Goal: Transaction & Acquisition: Purchase product/service

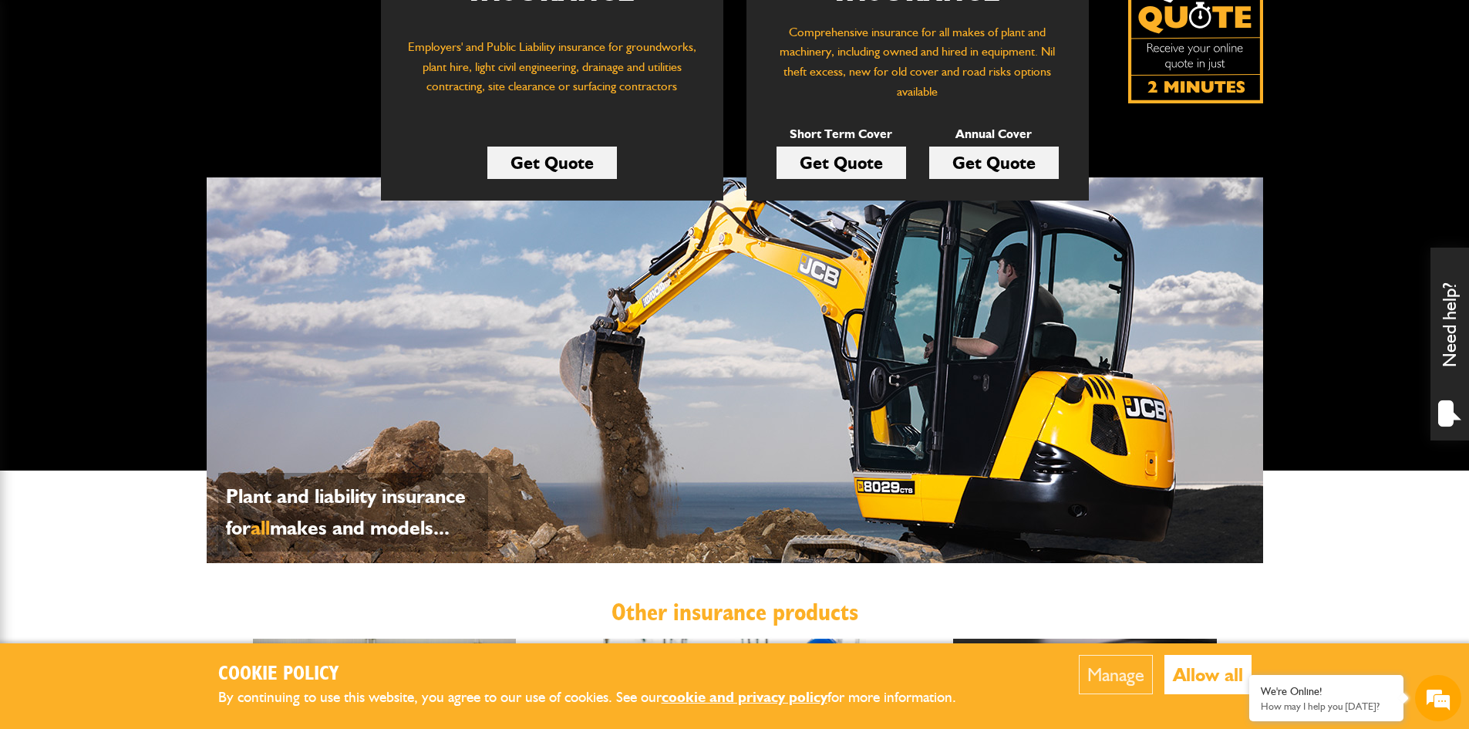
scroll to position [385, 0]
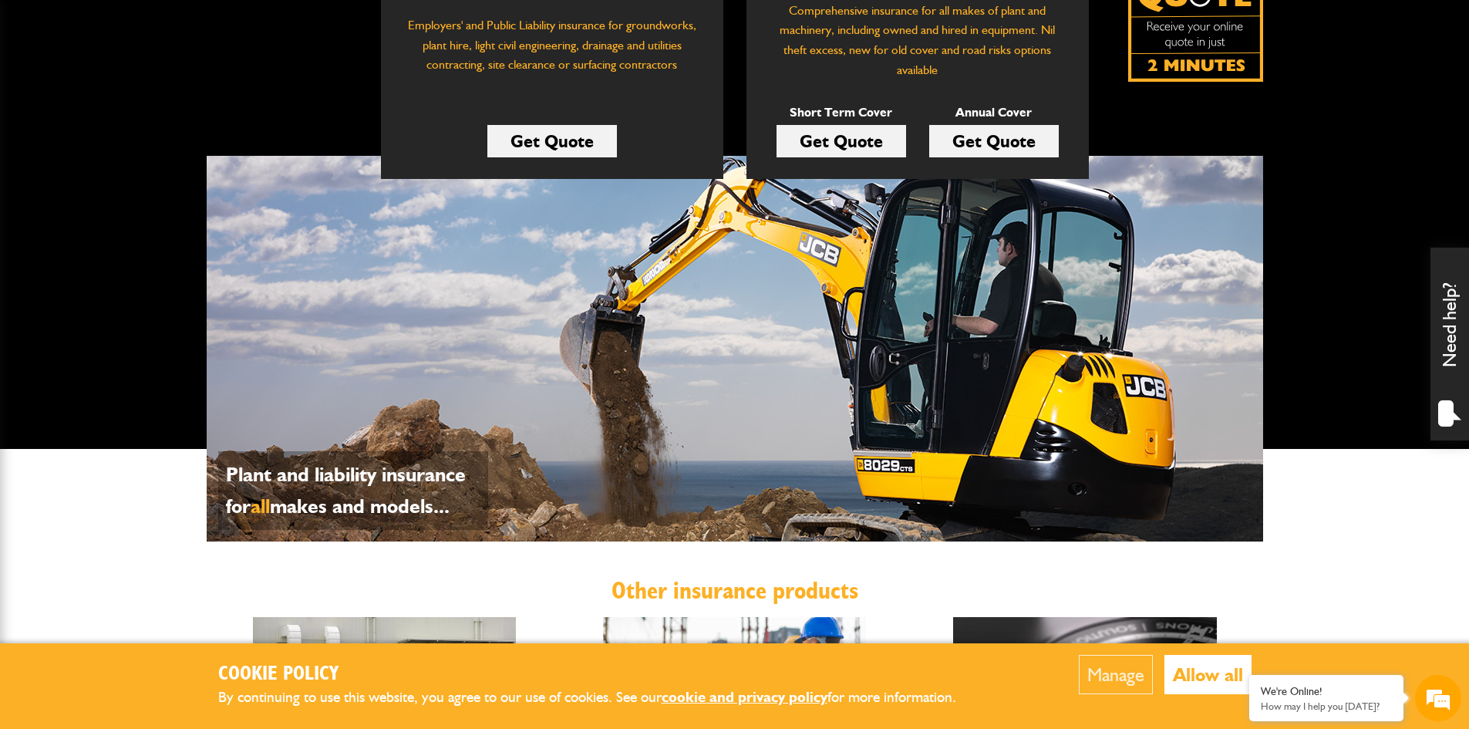
click at [984, 144] on link "Get Quote" at bounding box center [994, 141] width 130 height 32
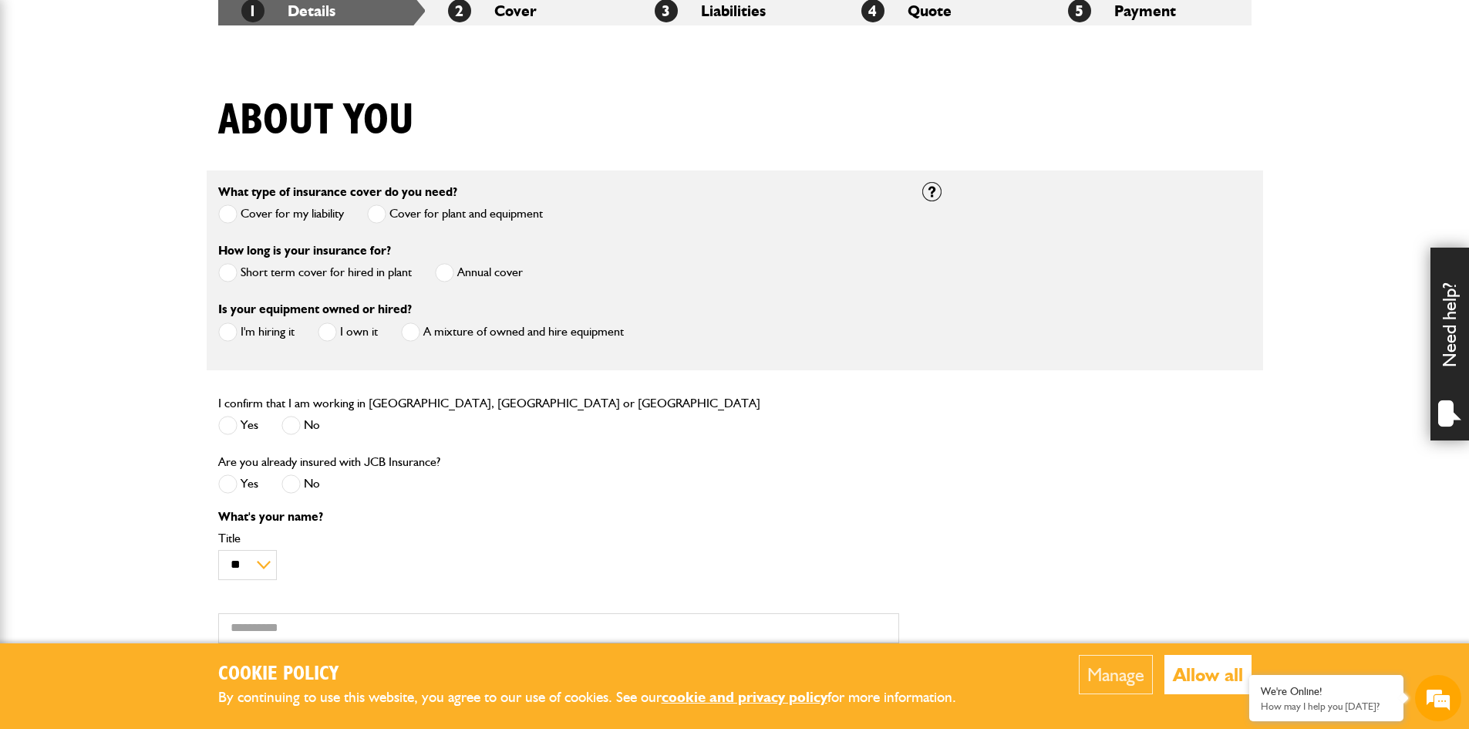
click at [436, 269] on span at bounding box center [444, 272] width 19 height 19
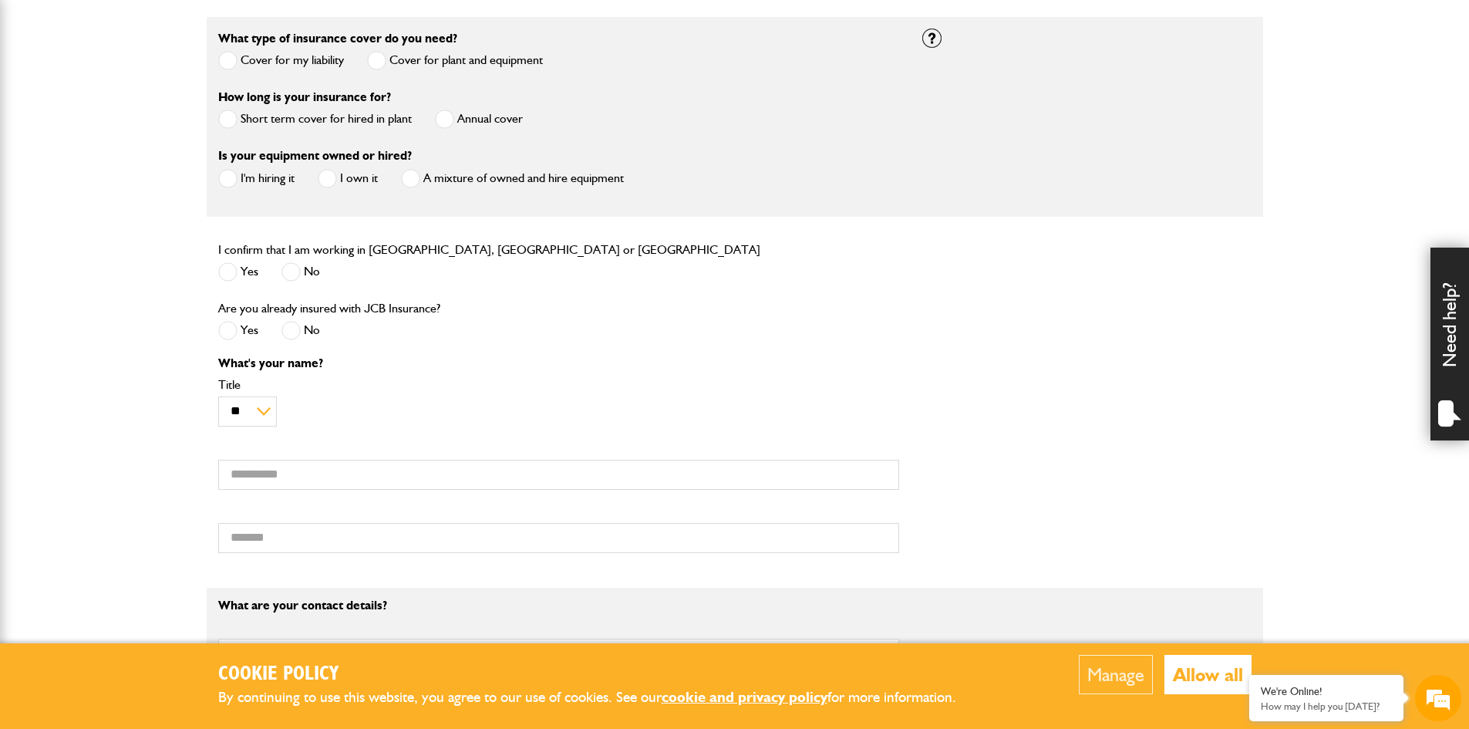
scroll to position [463, 0]
click at [416, 179] on span at bounding box center [410, 177] width 19 height 19
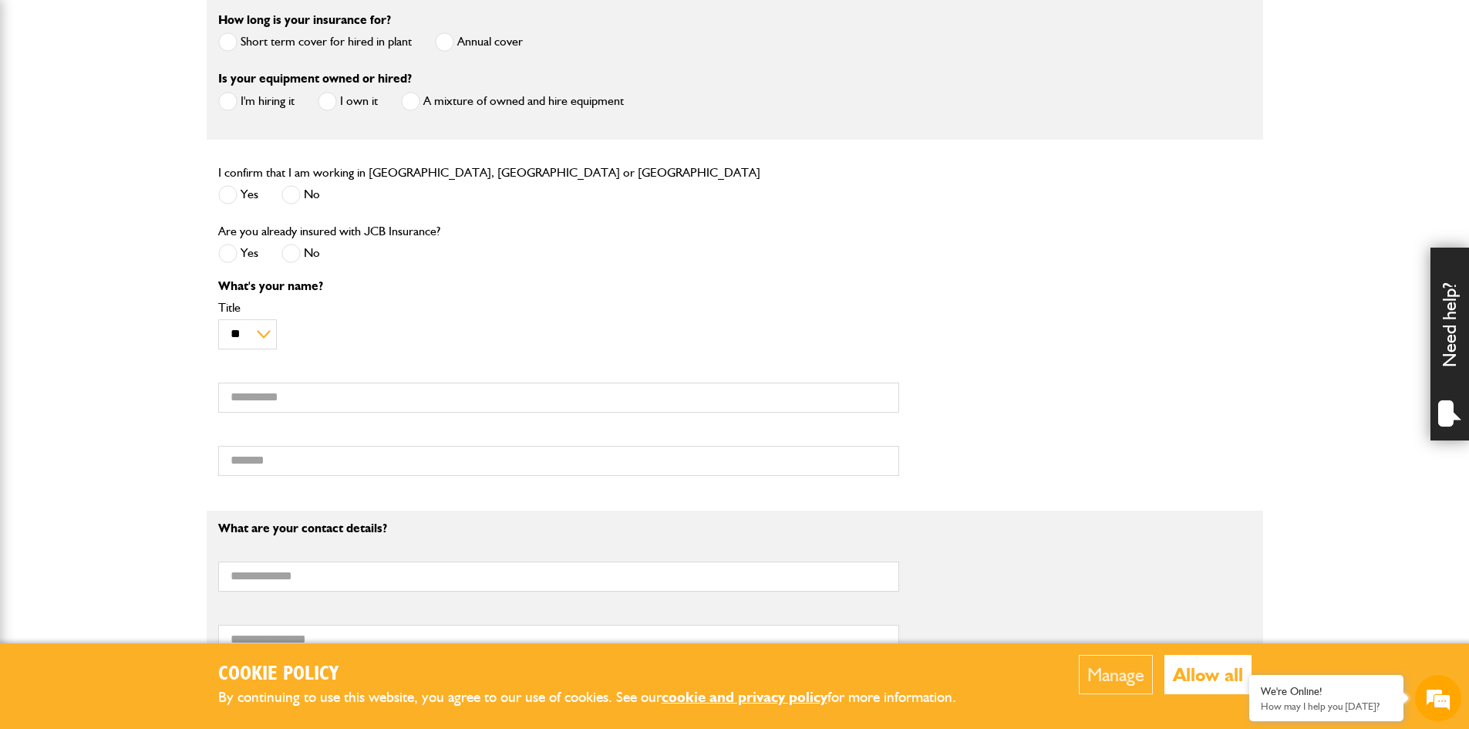
scroll to position [540, 0]
click at [226, 195] on span at bounding box center [227, 193] width 19 height 19
click at [295, 253] on span at bounding box center [290, 252] width 19 height 19
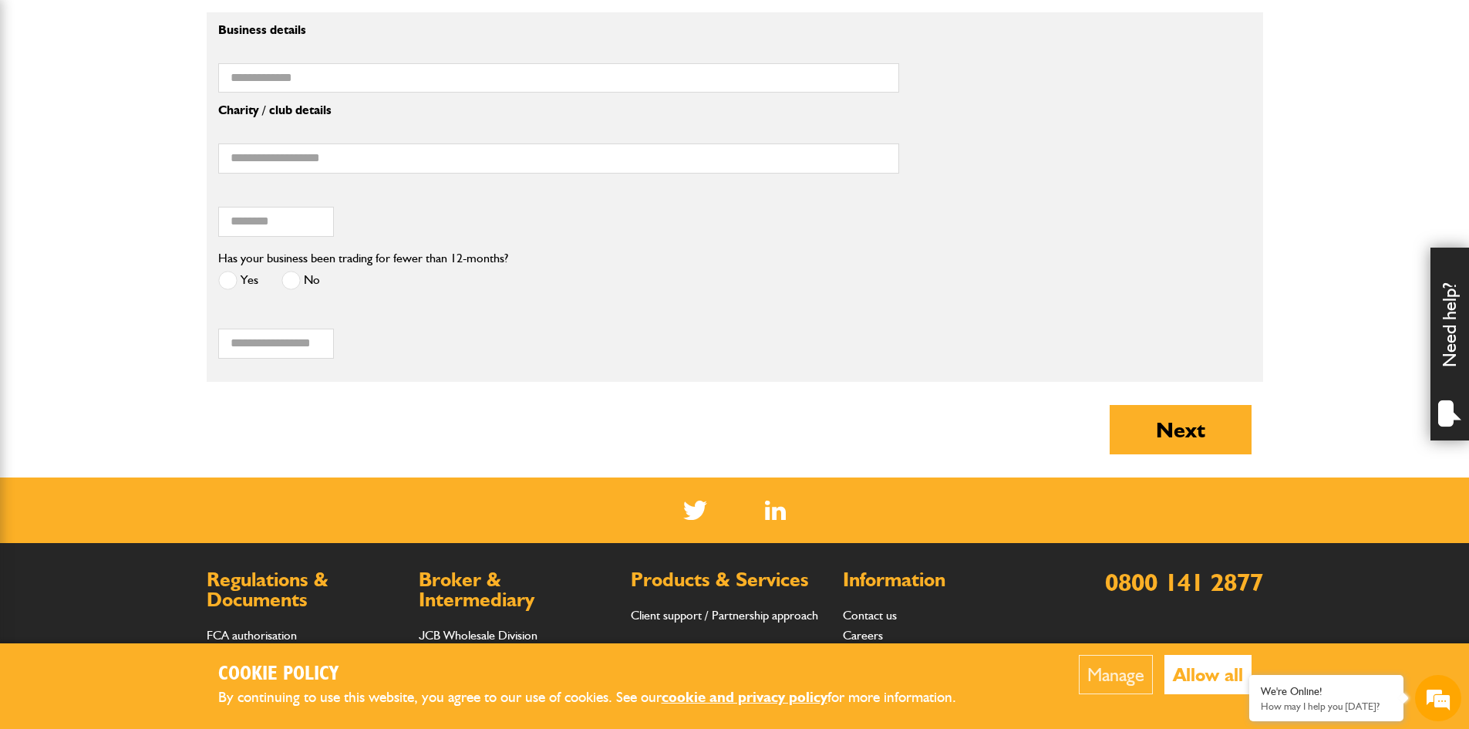
scroll to position [1311, 0]
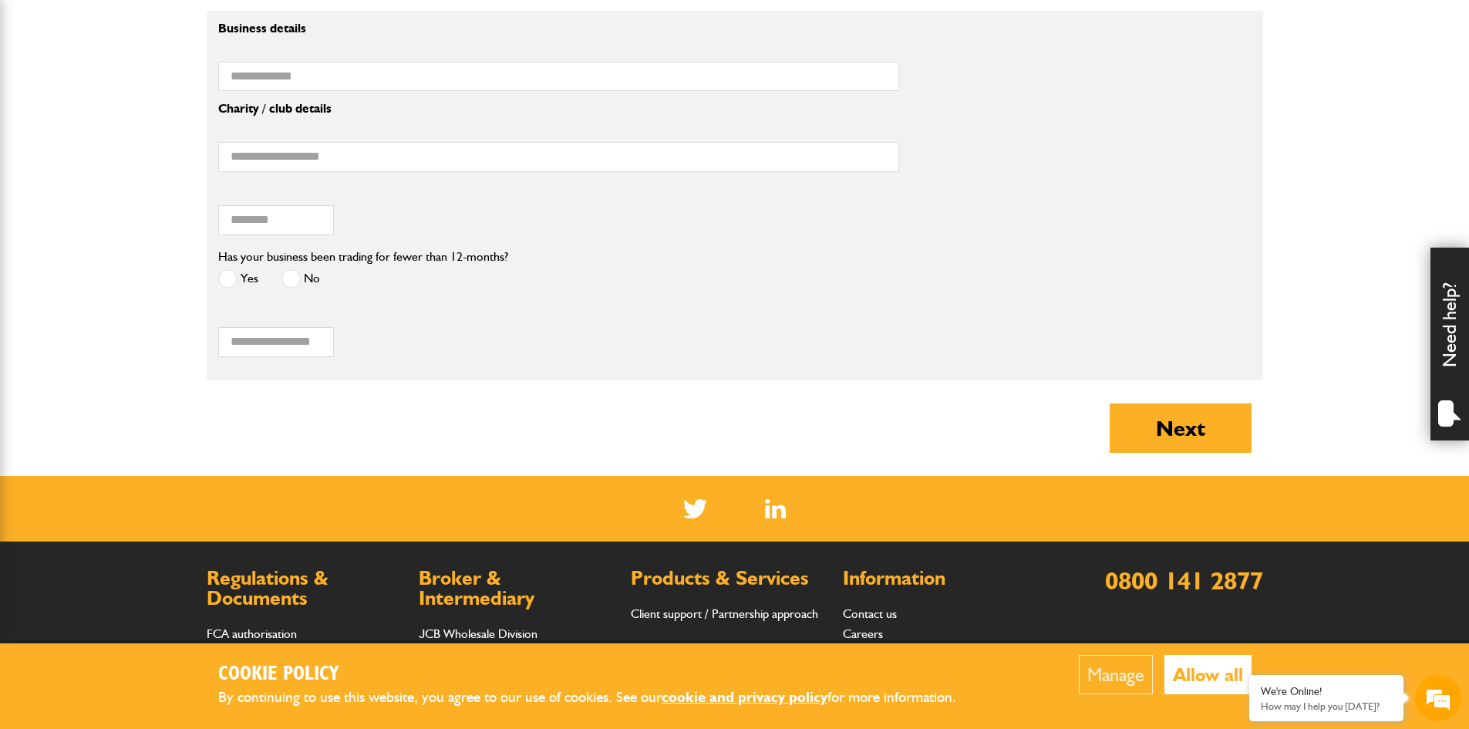
click at [225, 284] on span at bounding box center [227, 278] width 19 height 19
click at [1163, 433] on button "Next" at bounding box center [1180, 427] width 142 height 49
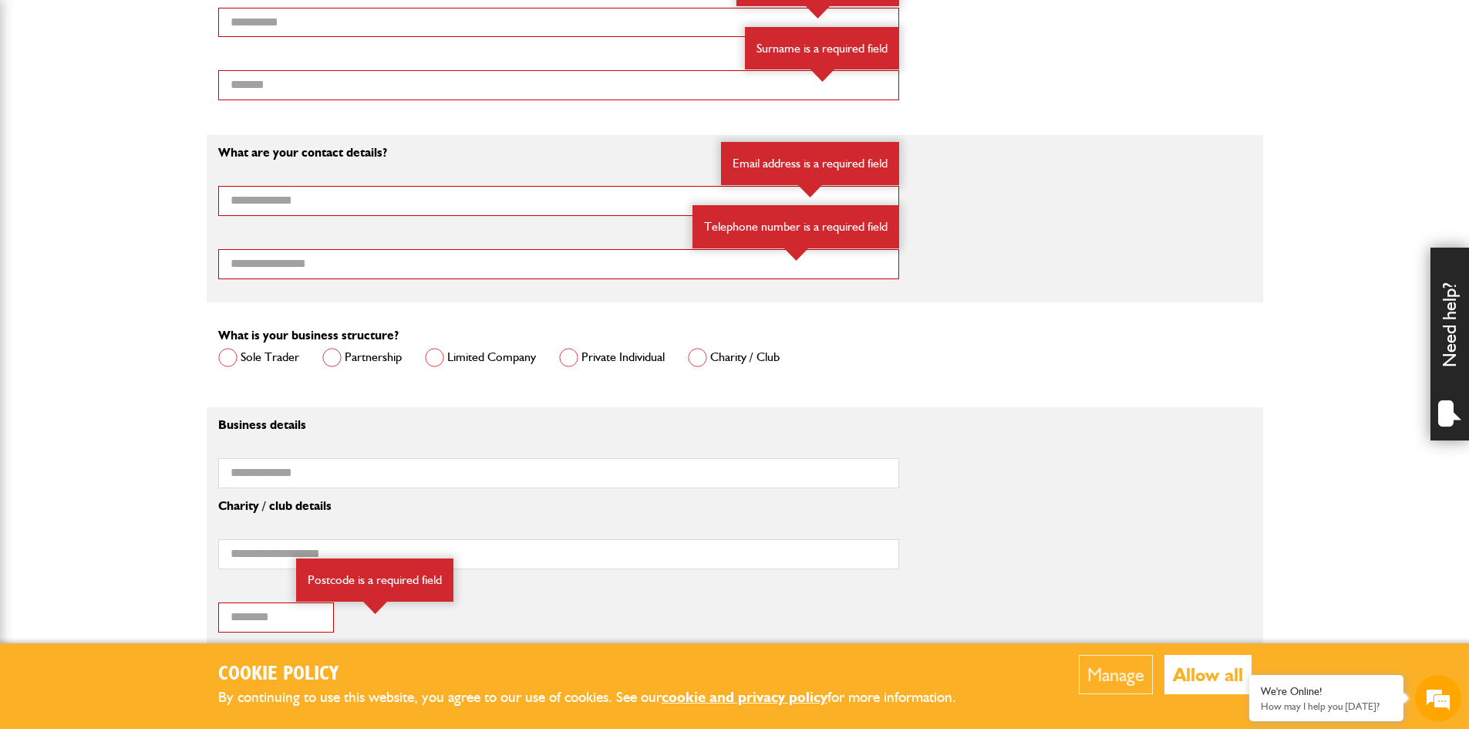
scroll to position [1156, 0]
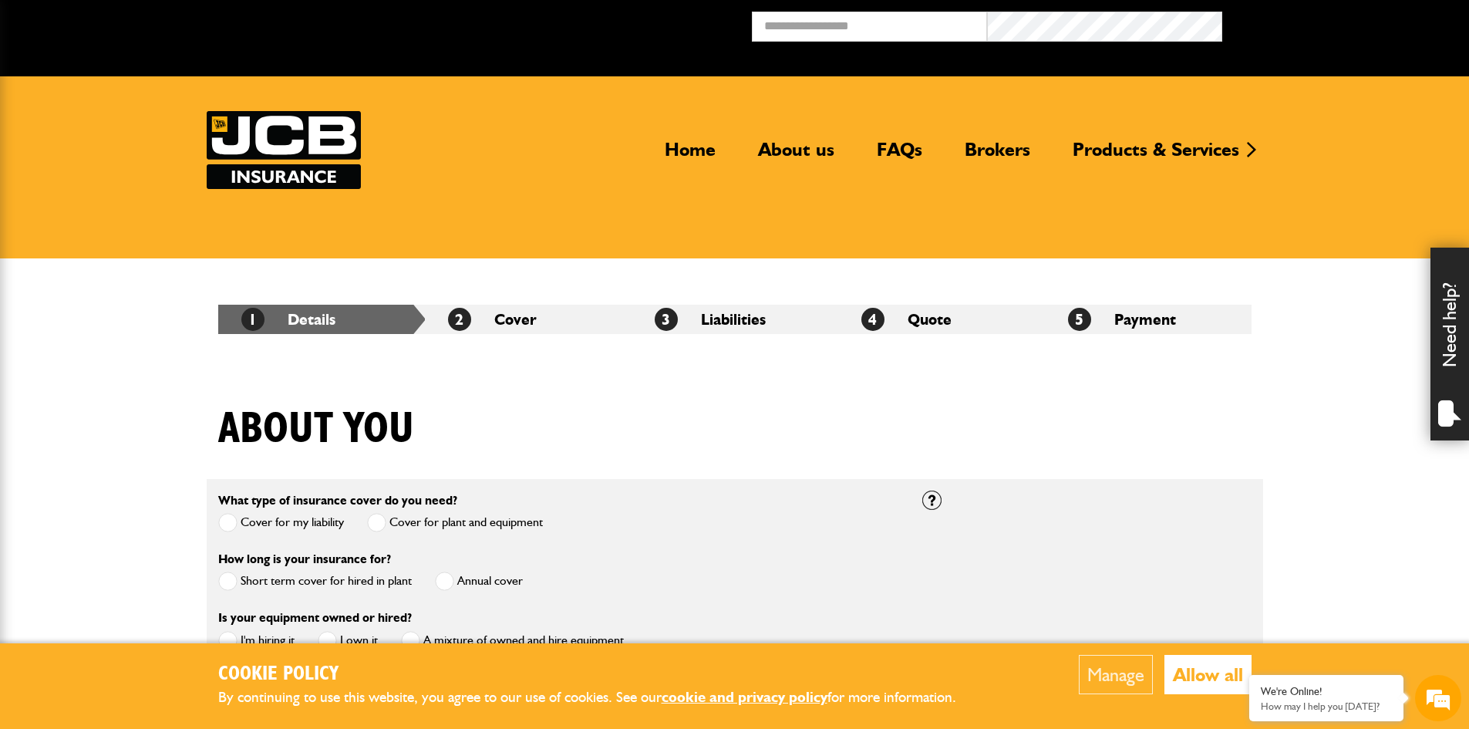
scroll to position [1311, 0]
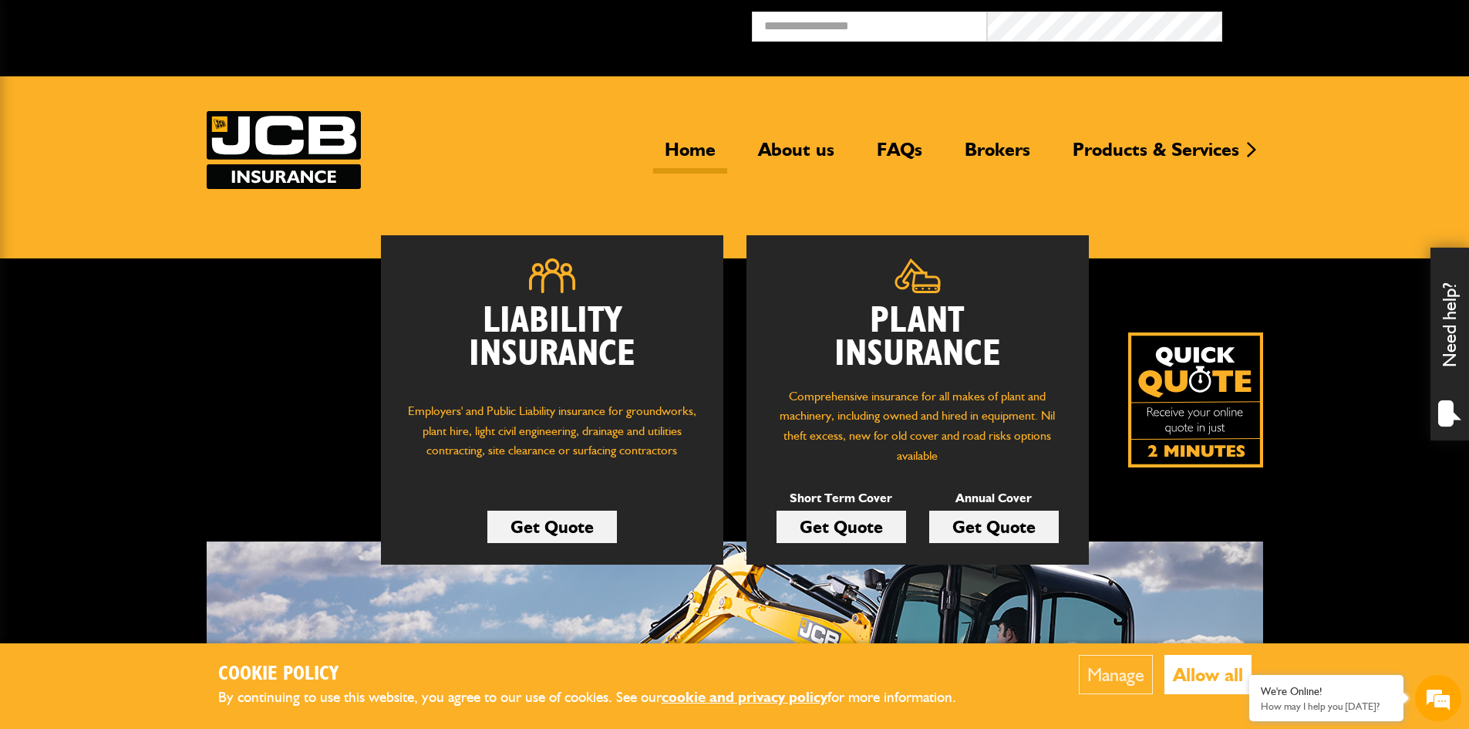
scroll to position [385, 0]
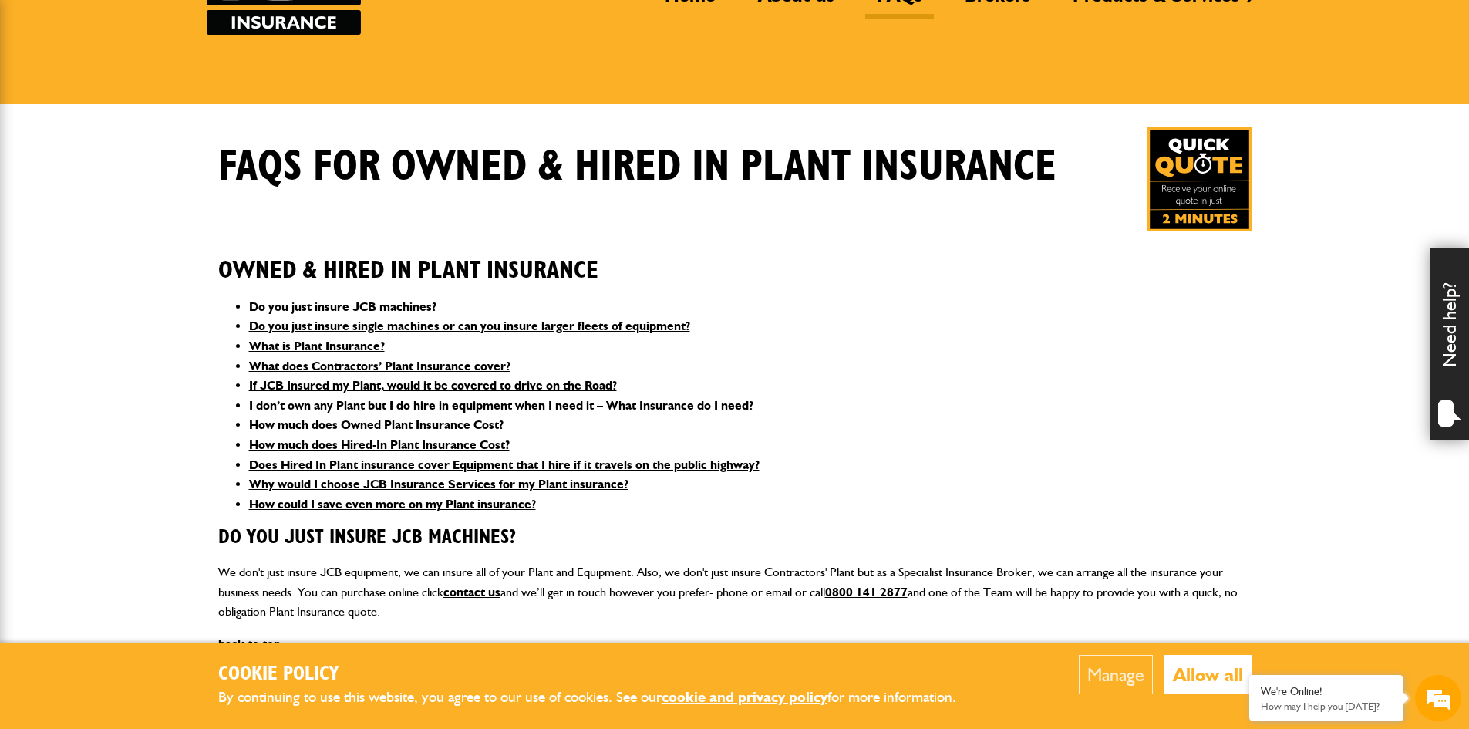
click at [372, 401] on link "I don’t own any Plant but I do hire in equipment when I need it – What Insuranc…" at bounding box center [501, 405] width 504 height 15
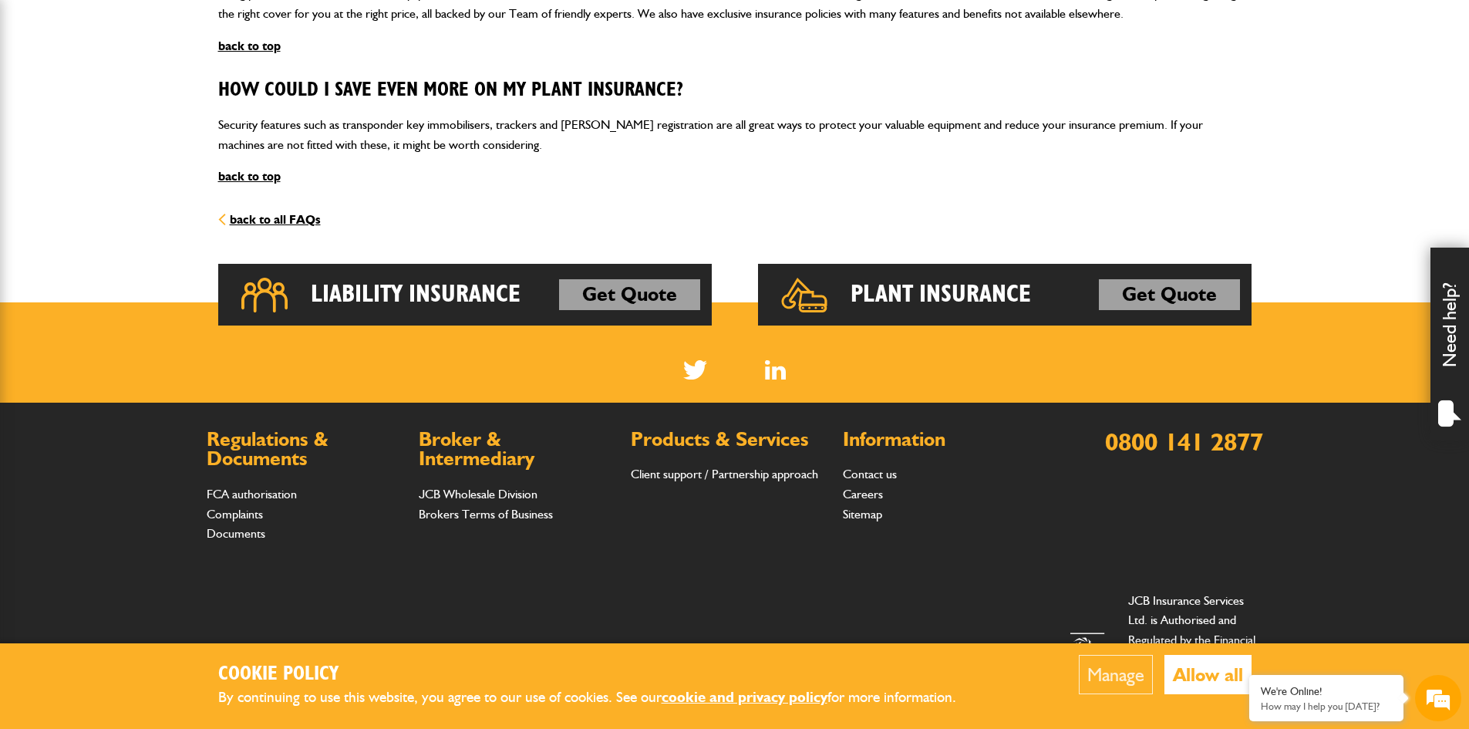
scroll to position [2152, 0]
